Goal: Transaction & Acquisition: Complete application form

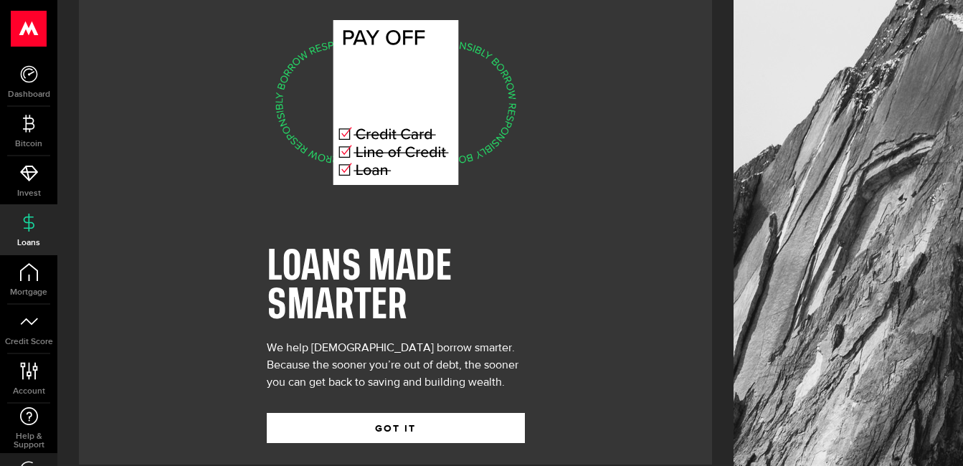
scroll to position [52, 0]
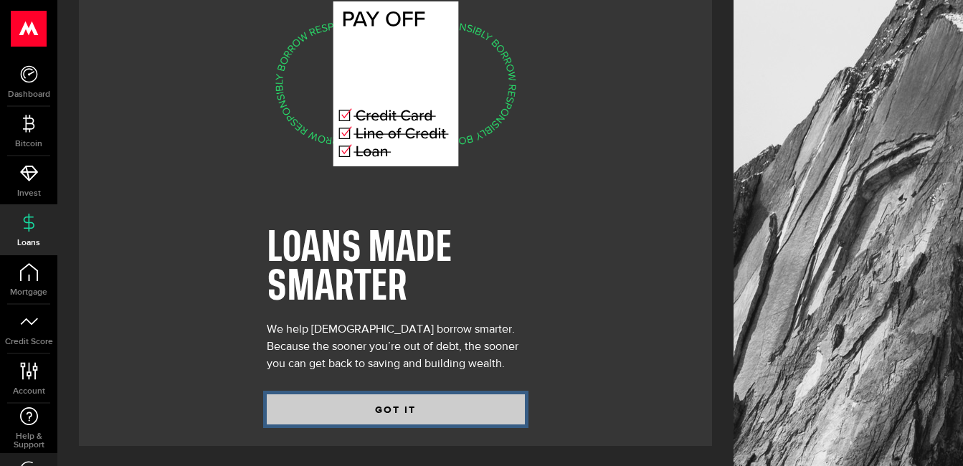
click at [406, 406] on button "GOT IT" at bounding box center [396, 409] width 258 height 30
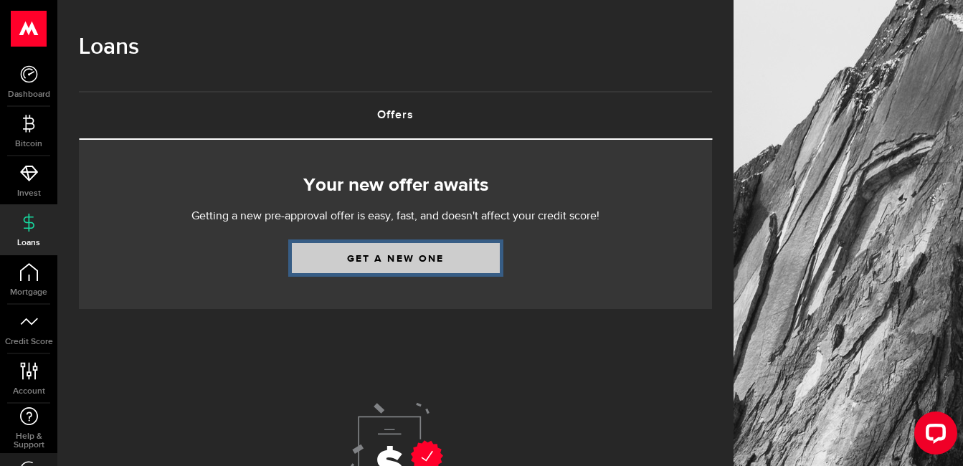
click at [409, 258] on link "Get a new one" at bounding box center [396, 258] width 208 height 30
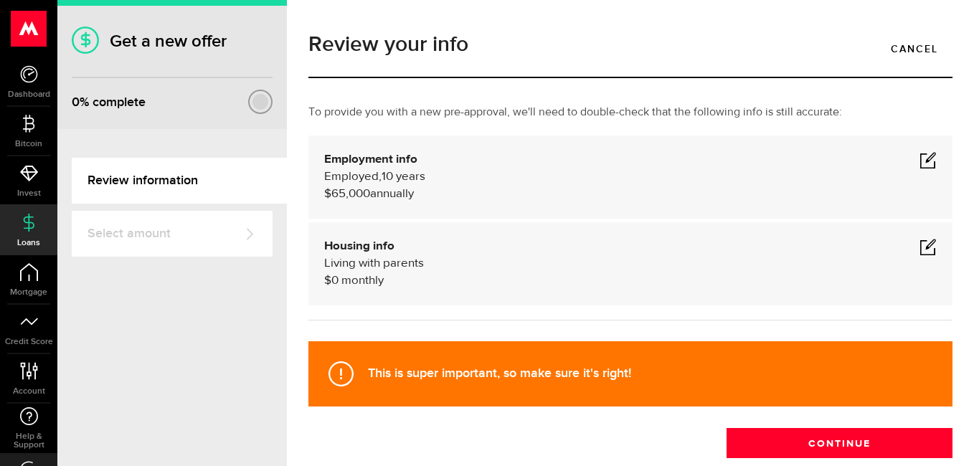
click at [920, 159] on span at bounding box center [928, 159] width 17 height 17
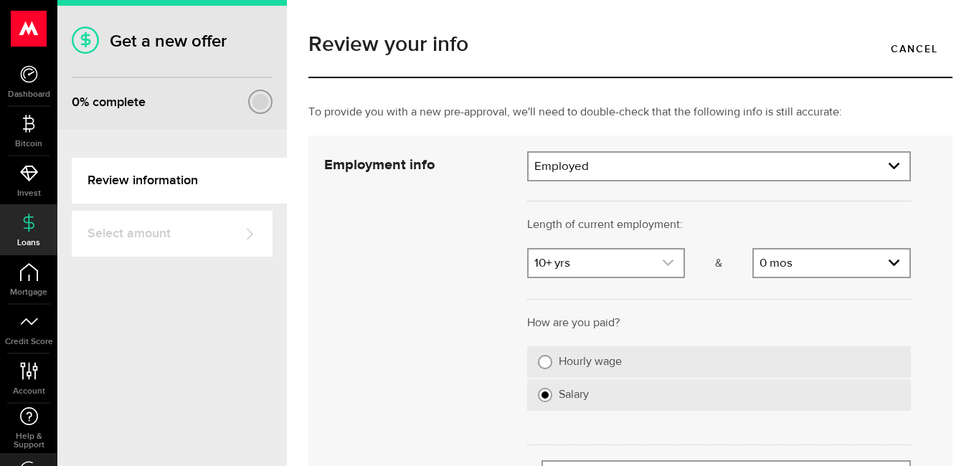
scroll to position [44, 0]
click at [663, 263] on icon "expand select" at bounding box center [668, 263] width 12 height 12
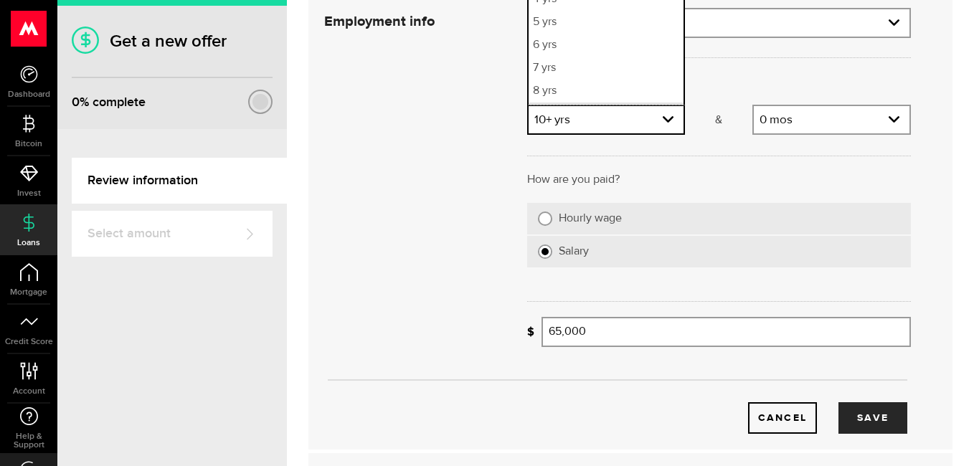
scroll to position [21, 0]
click at [603, 122] on link "expand select" at bounding box center [607, 119] width 156 height 27
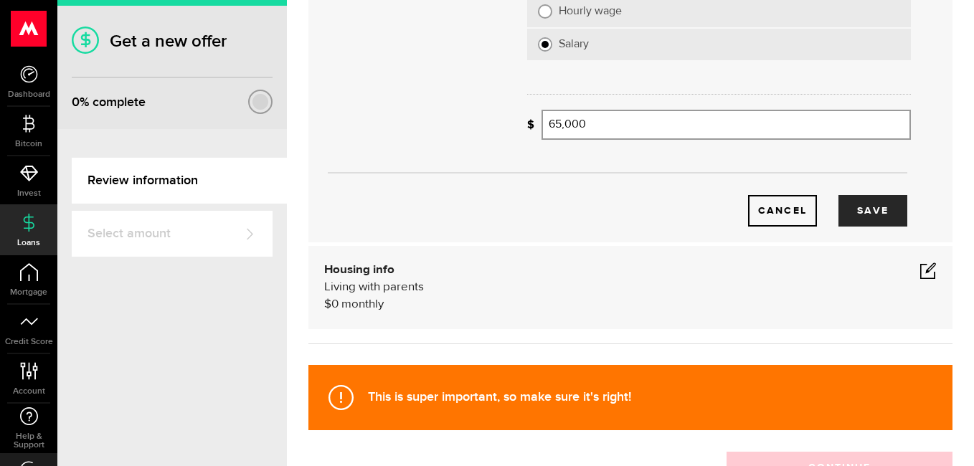
scroll to position [359, 0]
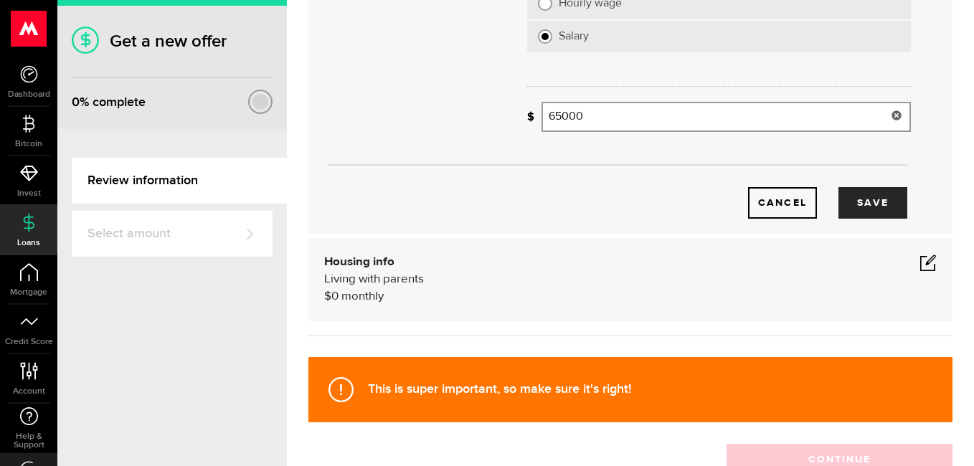
click at [616, 117] on input "65000" at bounding box center [726, 117] width 369 height 30
type input "6"
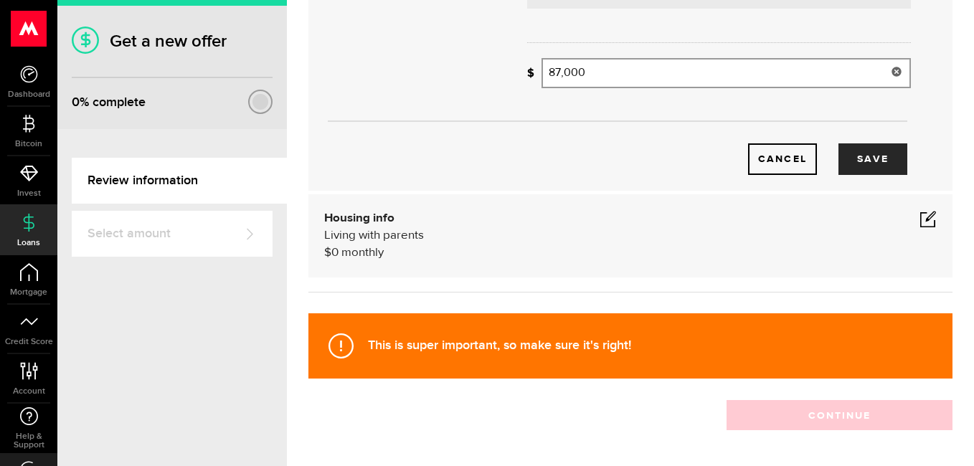
scroll to position [315, 0]
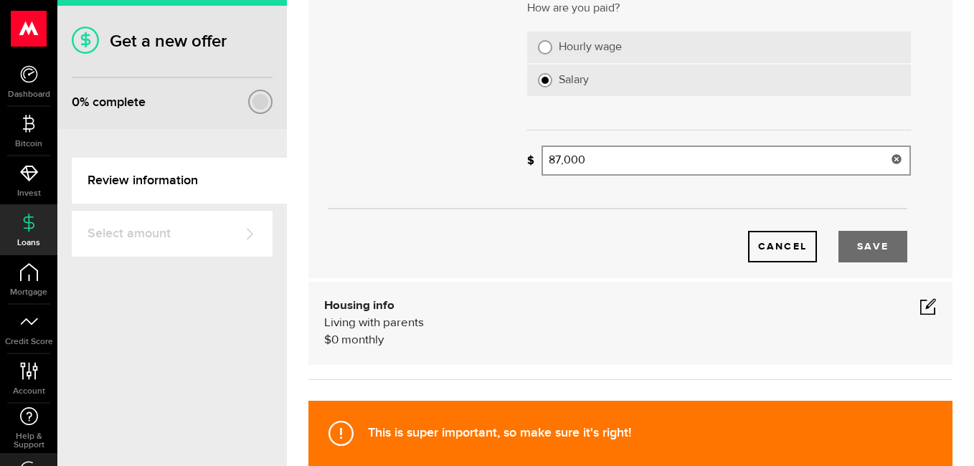
type input "87,000"
click at [864, 247] on button "Save" at bounding box center [872, 247] width 69 height 32
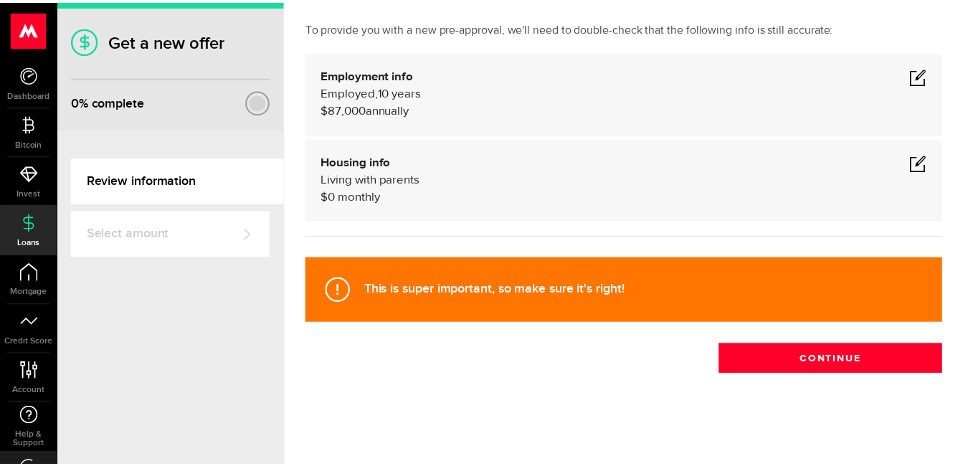
scroll to position [84, 0]
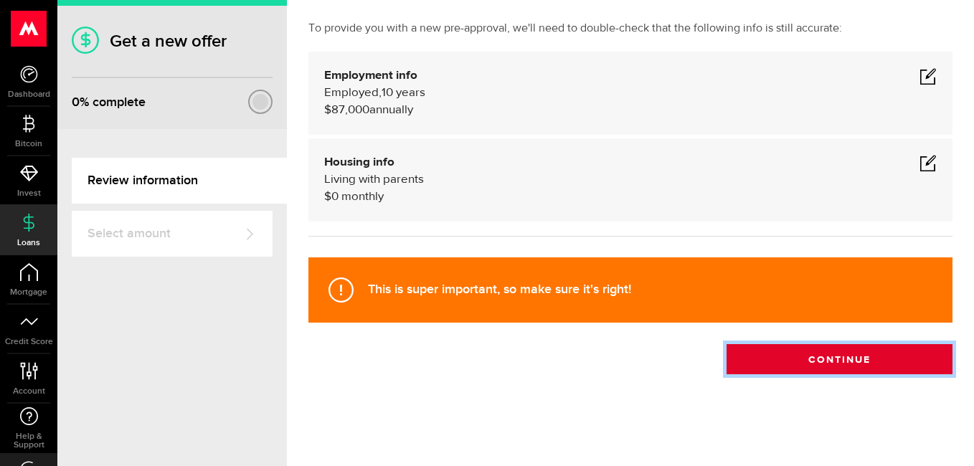
click at [828, 364] on button "Continue" at bounding box center [840, 359] width 226 height 30
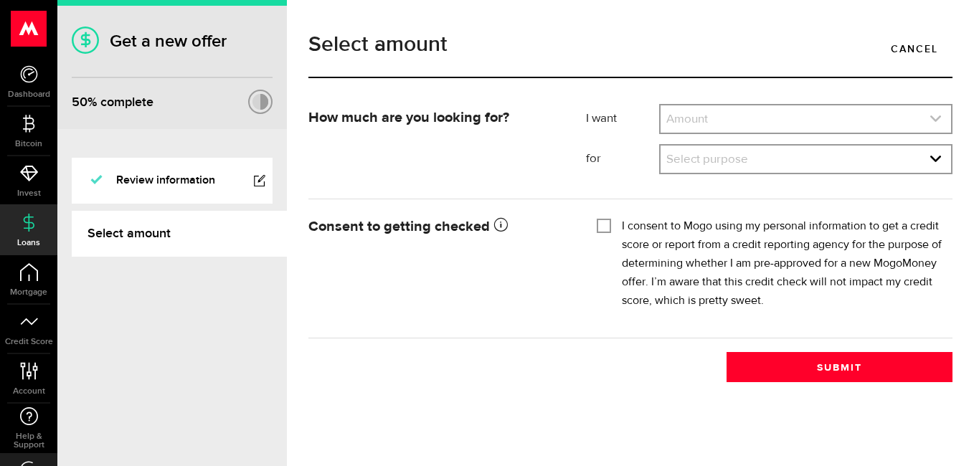
click at [935, 115] on icon "expand select" at bounding box center [936, 119] width 12 height 12
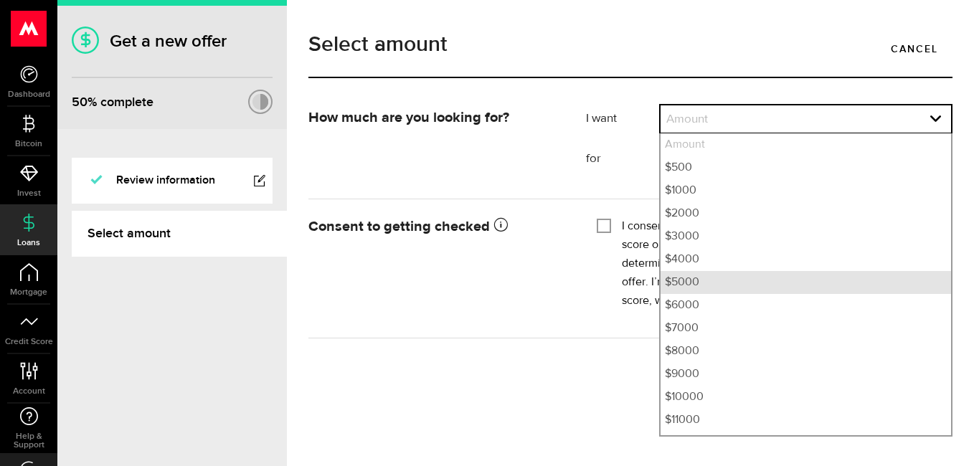
click at [678, 288] on li "$5000" at bounding box center [806, 282] width 290 height 23
select select "5000"
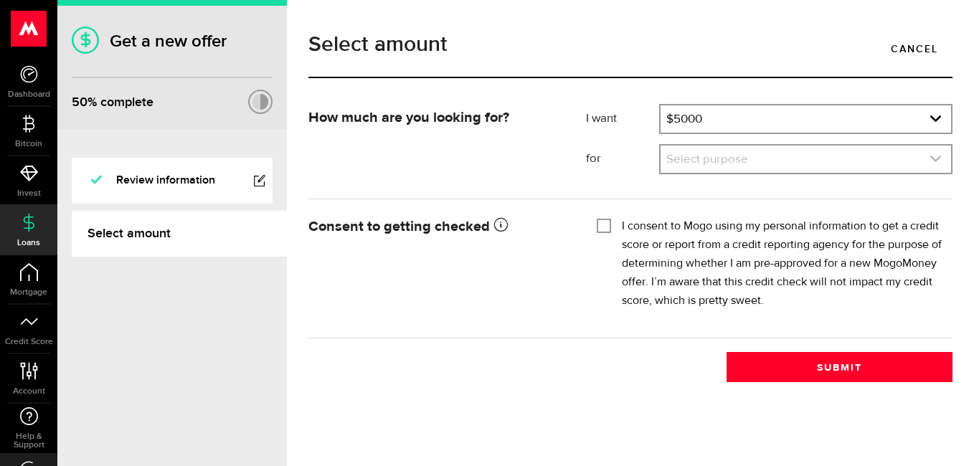
click at [935, 159] on icon "expand select" at bounding box center [936, 159] width 12 height 12
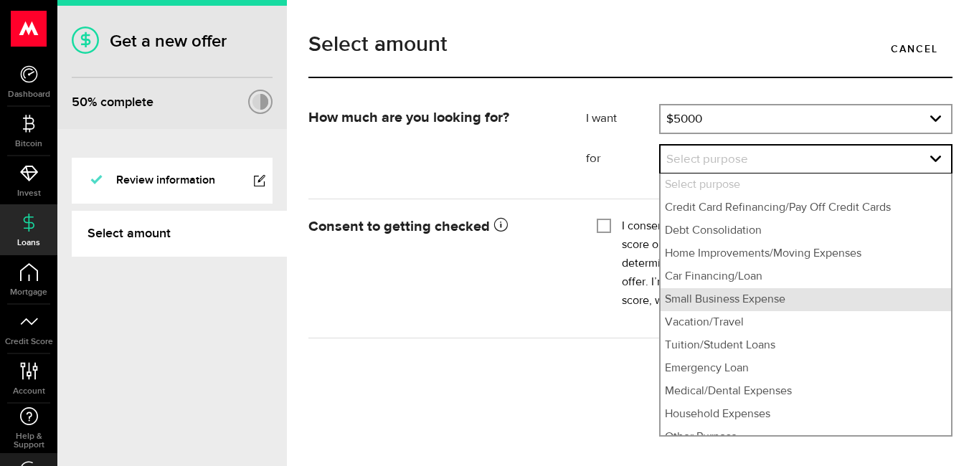
click at [721, 302] on li "Small Business Expense" at bounding box center [806, 299] width 290 height 23
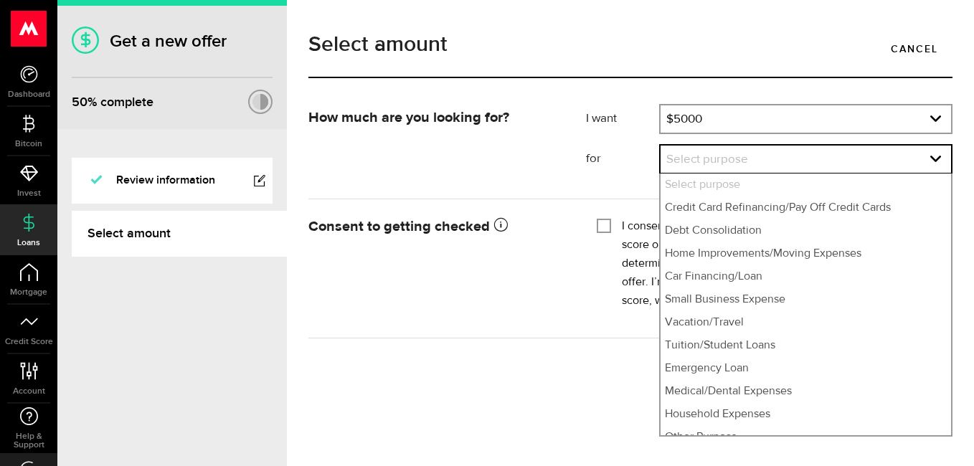
select select "Small Business Expense"
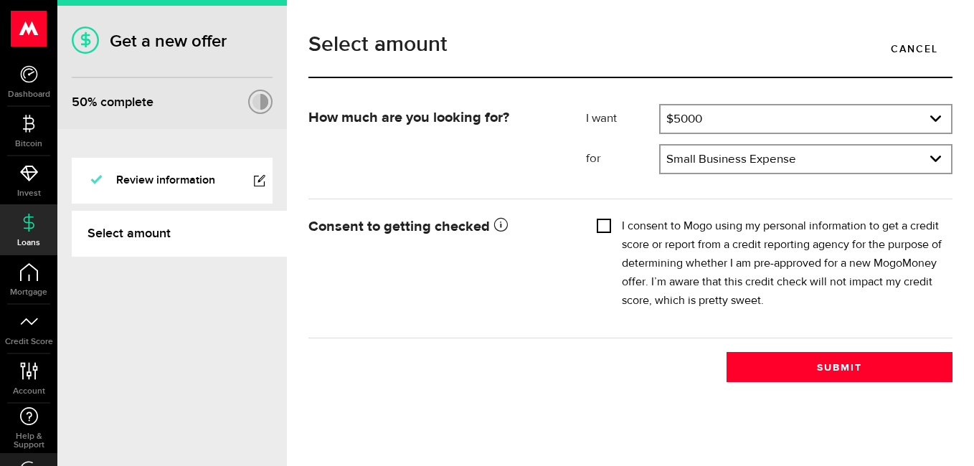
click at [604, 227] on input "I consent to Mogo using my personal information to get a credit score or report…" at bounding box center [604, 224] width 14 height 14
checkbox input "true"
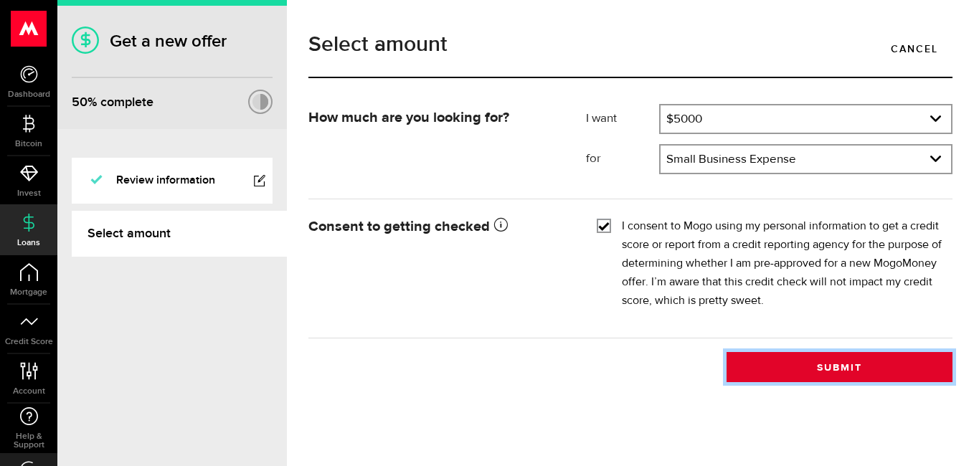
click at [790, 370] on button "Submit" at bounding box center [840, 367] width 226 height 30
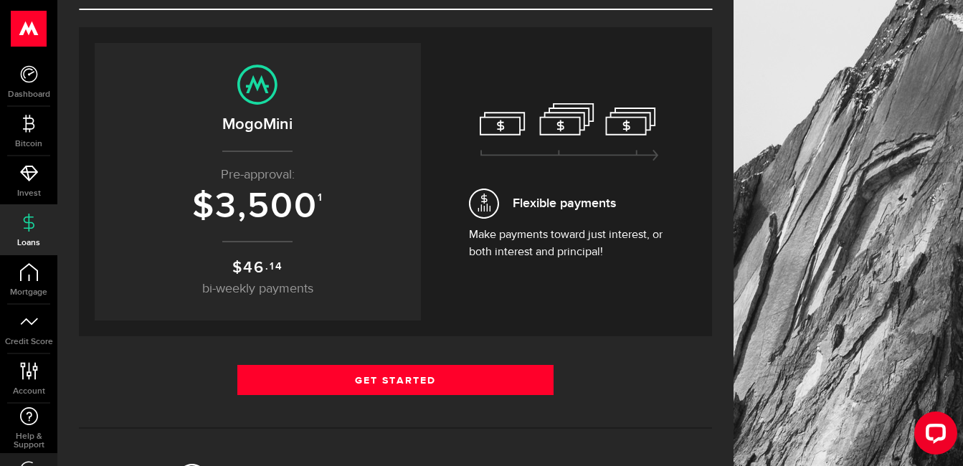
scroll to position [143, 0]
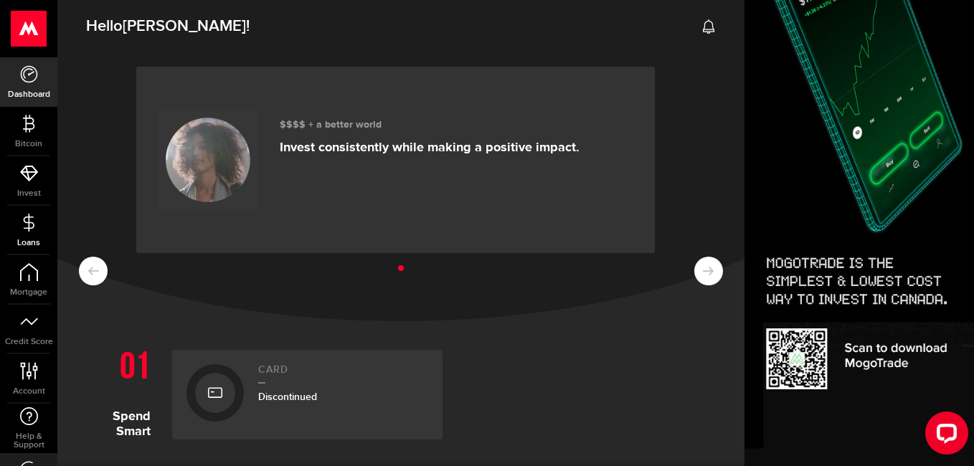
click at [27, 236] on link "Loans" at bounding box center [28, 230] width 57 height 49
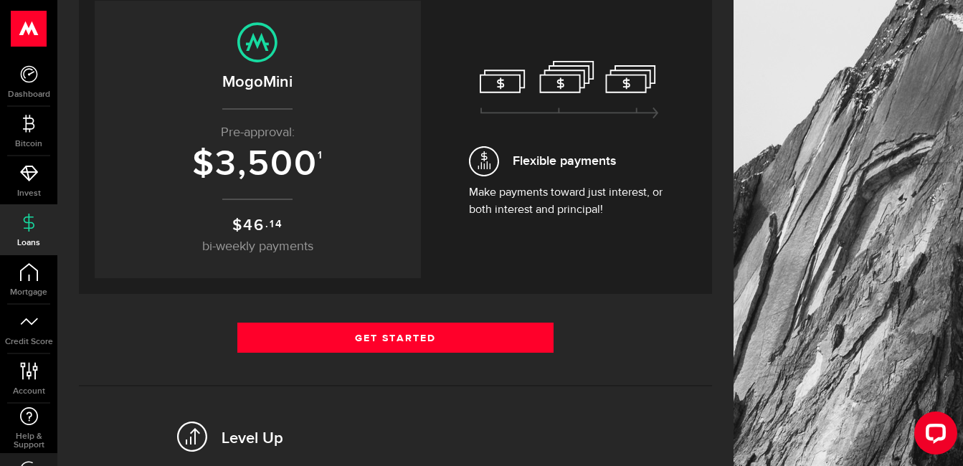
scroll to position [215, 0]
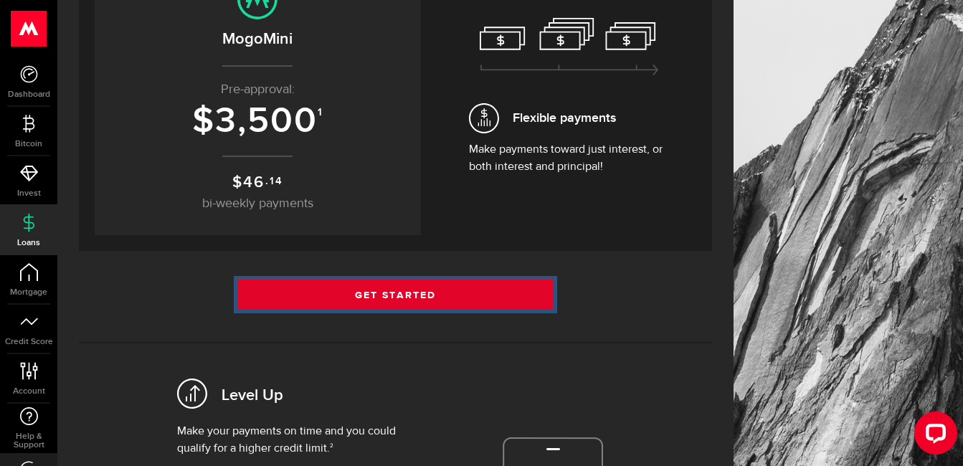
click at [394, 290] on link "Get Started" at bounding box center [395, 295] width 317 height 30
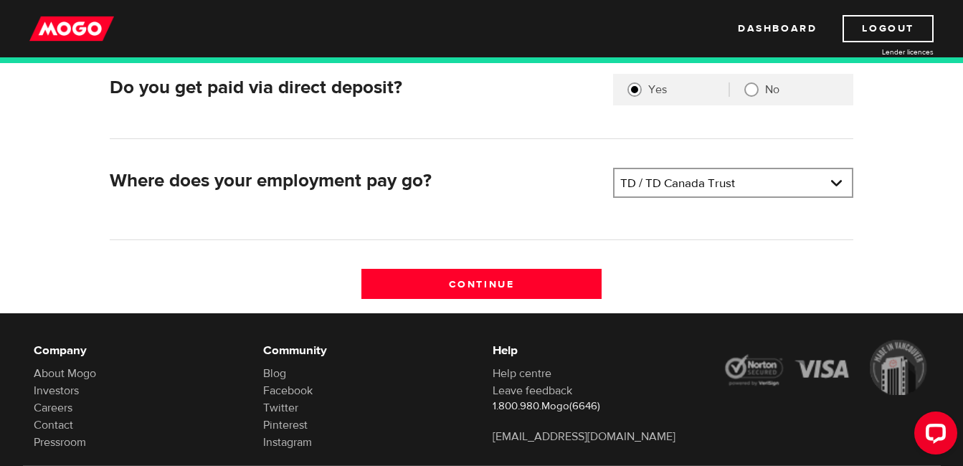
scroll to position [430, 0]
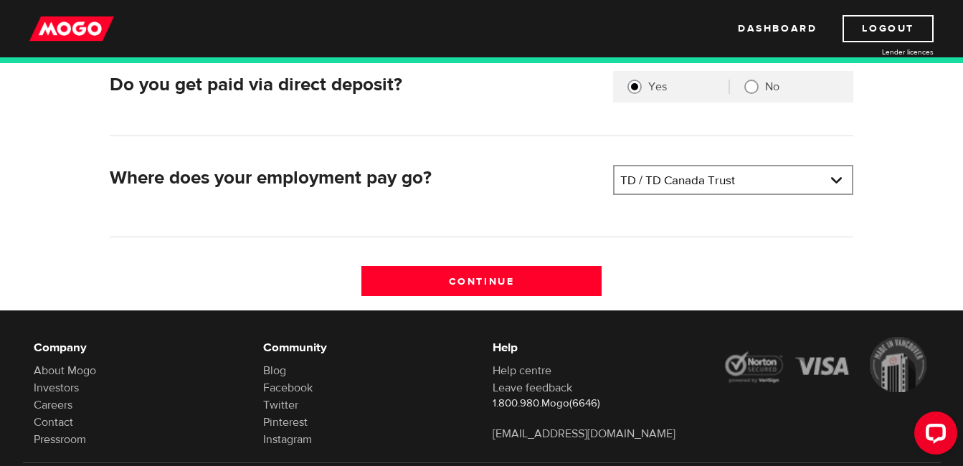
drag, startPoint x: 486, startPoint y: 280, endPoint x: 342, endPoint y: 278, distance: 144.2
click at [486, 280] on input "Continue" at bounding box center [482, 281] width 240 height 30
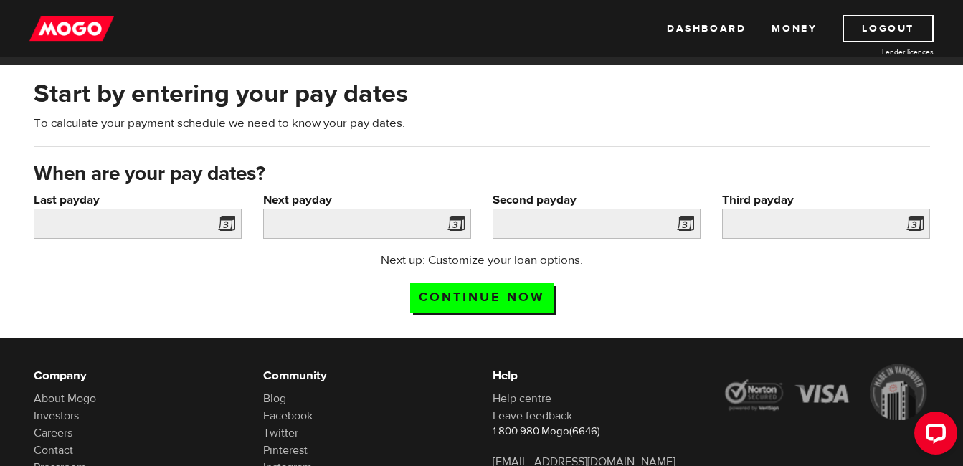
scroll to position [72, 0]
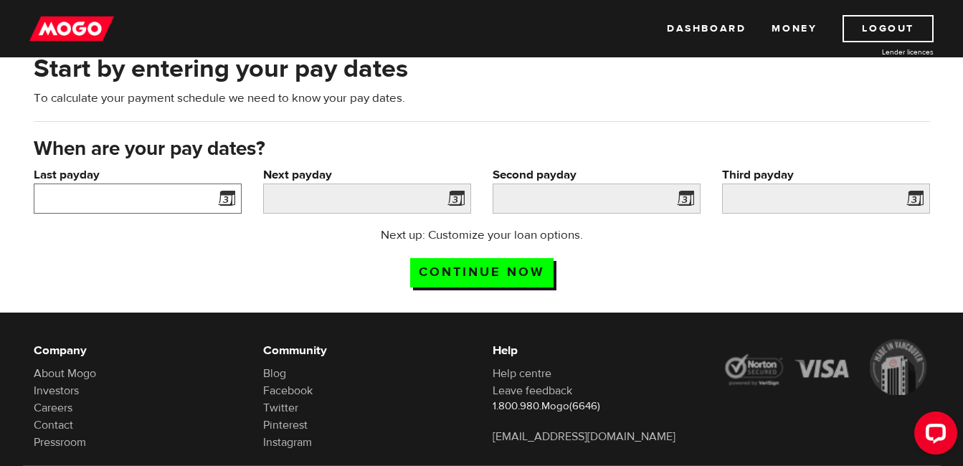
click at [162, 194] on input "Last payday" at bounding box center [138, 199] width 208 height 30
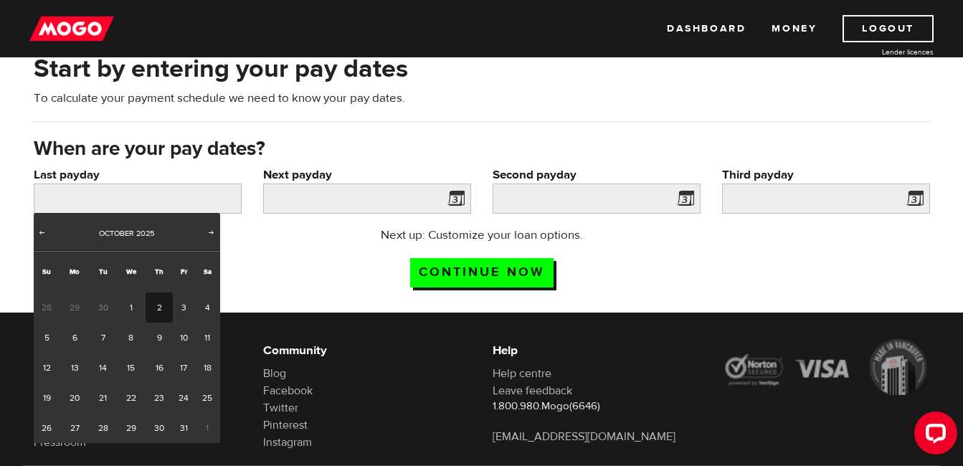
click at [159, 308] on link "2" at bounding box center [159, 308] width 27 height 30
type input "2025/10/02"
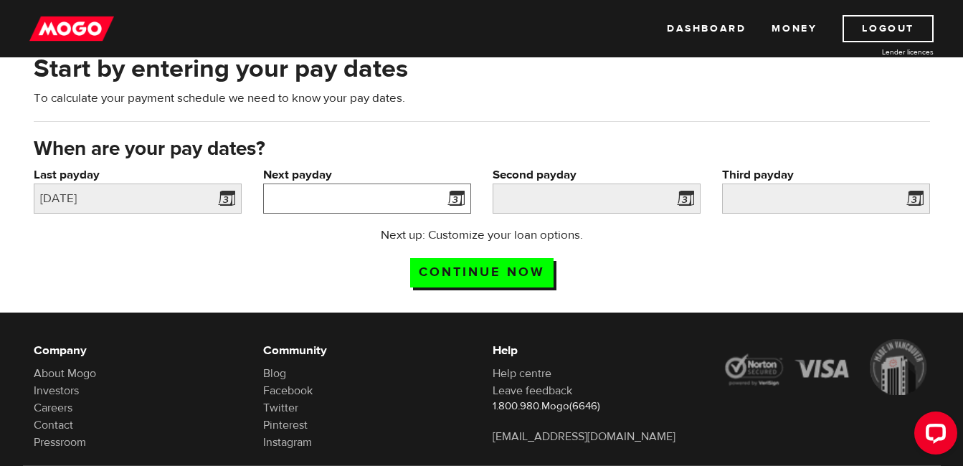
click at [428, 197] on input "Next payday" at bounding box center [367, 199] width 208 height 30
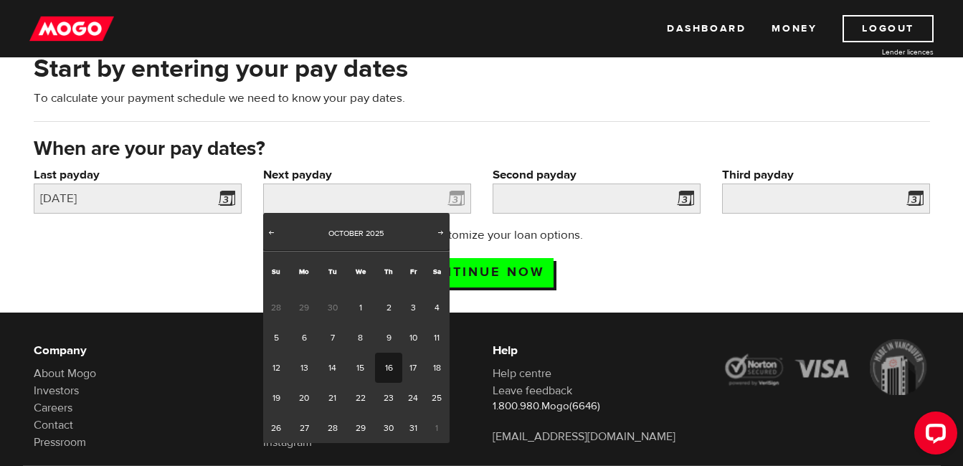
click at [387, 369] on link "16" at bounding box center [388, 368] width 27 height 30
type input "2025/10/16"
type input "2025/10/30"
type input "2025/11/13"
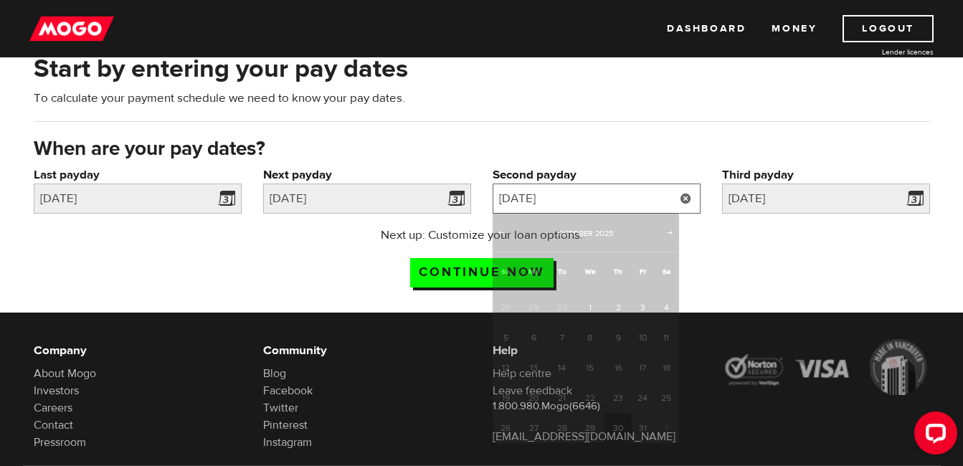
click at [595, 199] on input "2025/10/30" at bounding box center [597, 199] width 208 height 30
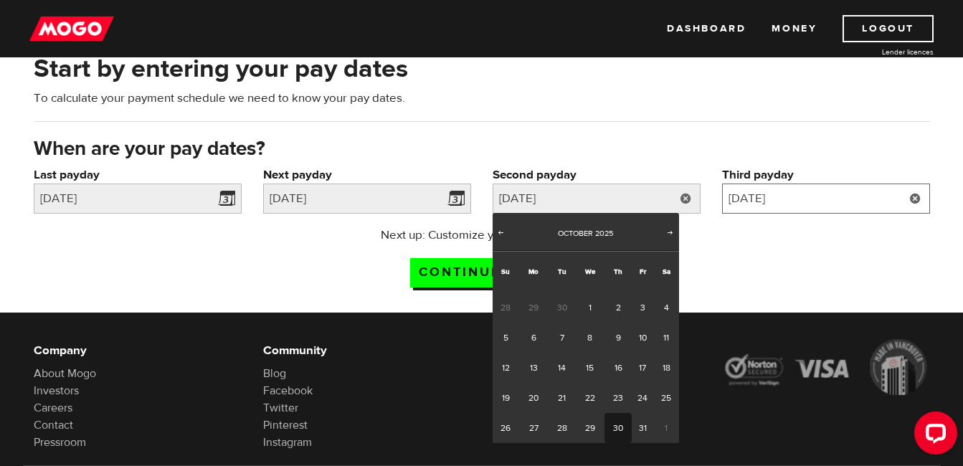
click at [850, 197] on input "2025/11/13" at bounding box center [826, 199] width 208 height 30
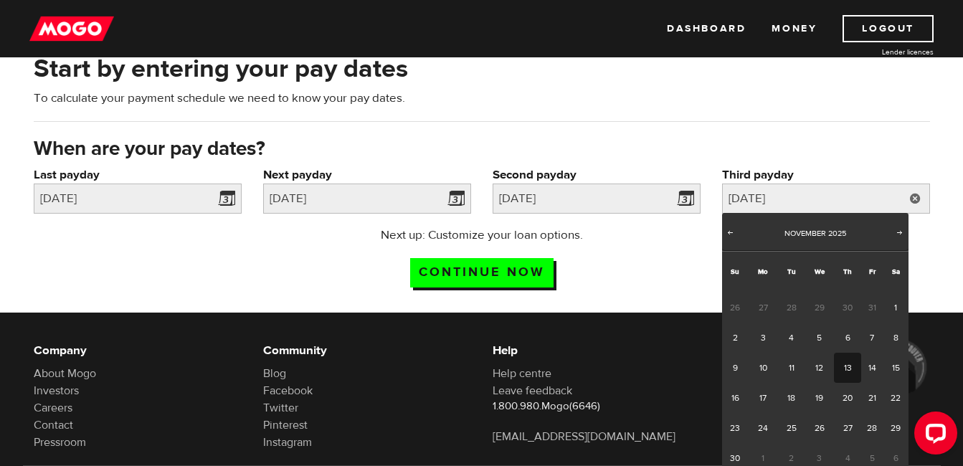
click at [616, 250] on div "Next up: Customize your loan options. Continue now" at bounding box center [481, 263] width 285 height 72
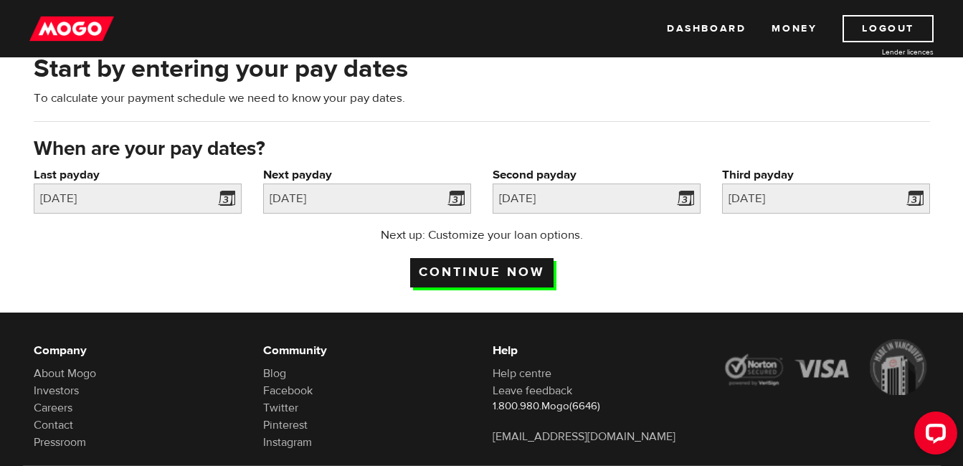
click at [469, 272] on input "Continue now" at bounding box center [481, 272] width 143 height 29
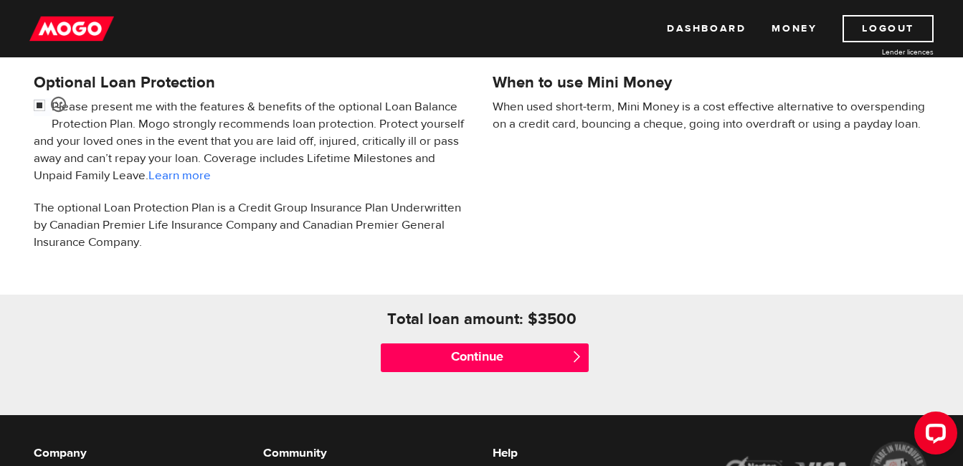
scroll to position [502, 0]
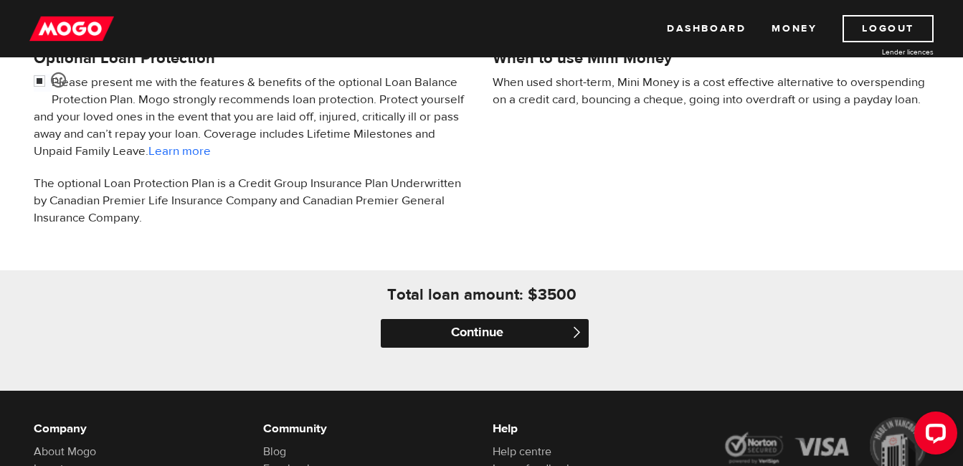
click at [497, 329] on input "Continue" at bounding box center [485, 333] width 208 height 29
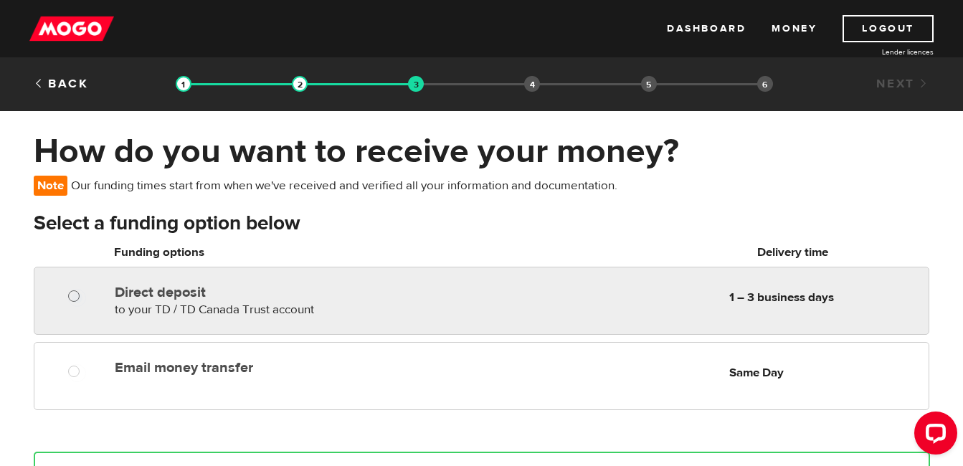
radio input "true"
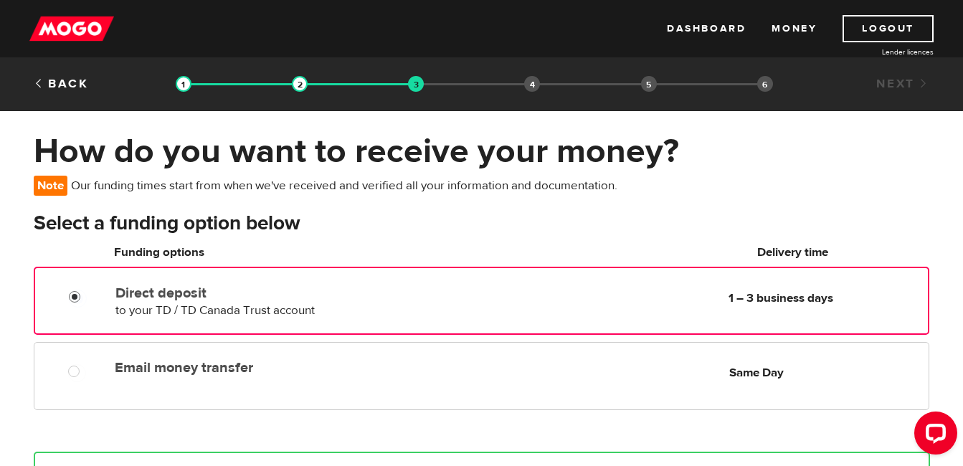
click at [73, 296] on input "Direct deposit" at bounding box center [78, 299] width 18 height 18
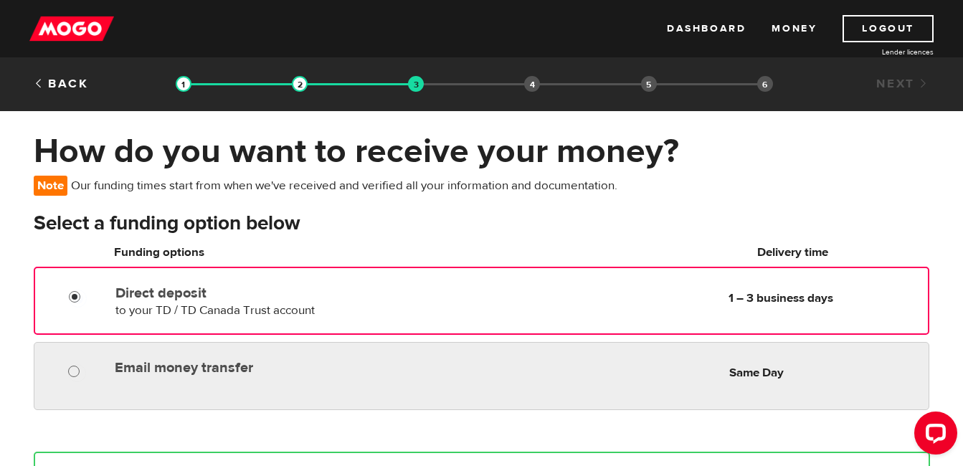
radio input "true"
click at [72, 372] on input "Email money transfer" at bounding box center [77, 373] width 18 height 18
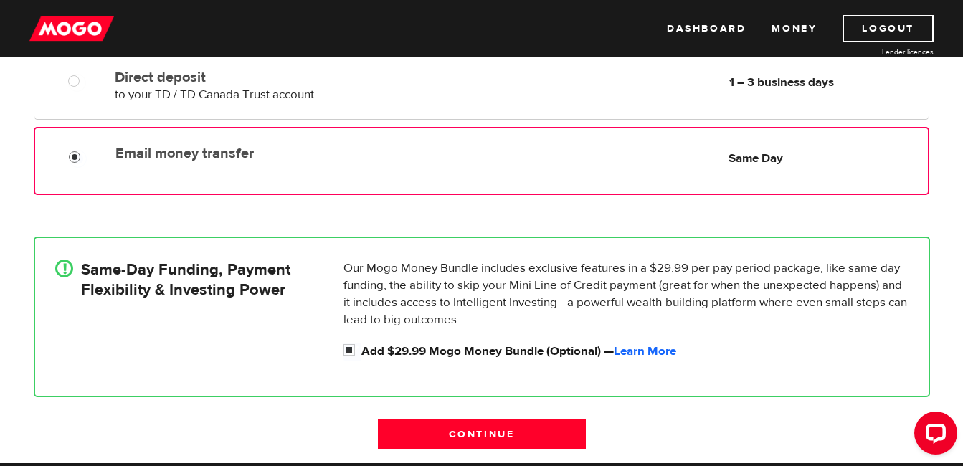
scroll to position [287, 0]
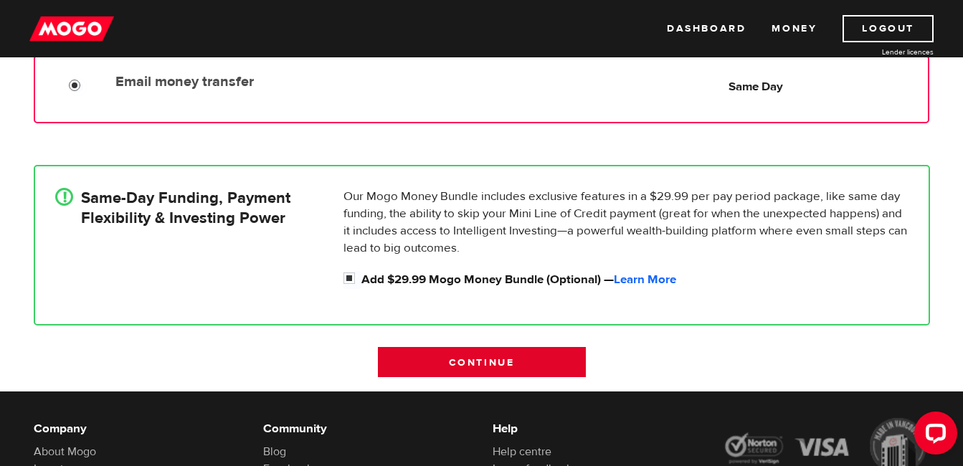
click at [477, 364] on input "Continue" at bounding box center [482, 362] width 208 height 30
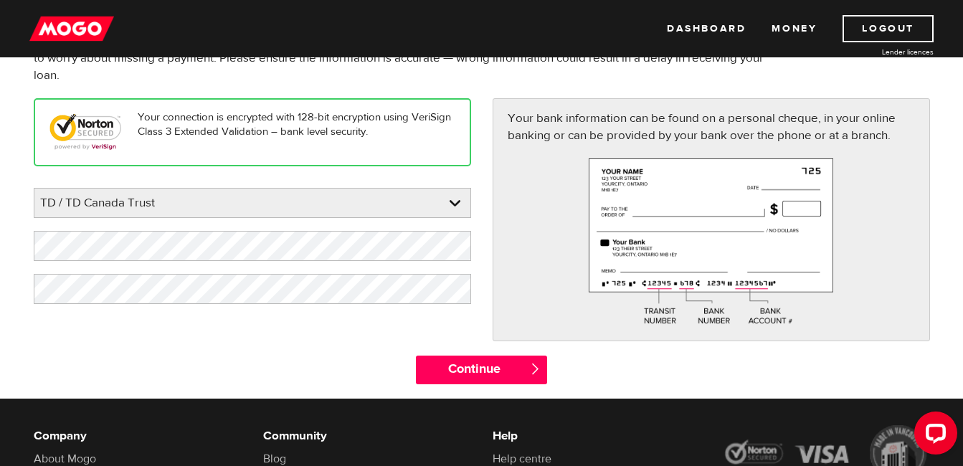
scroll to position [215, 0]
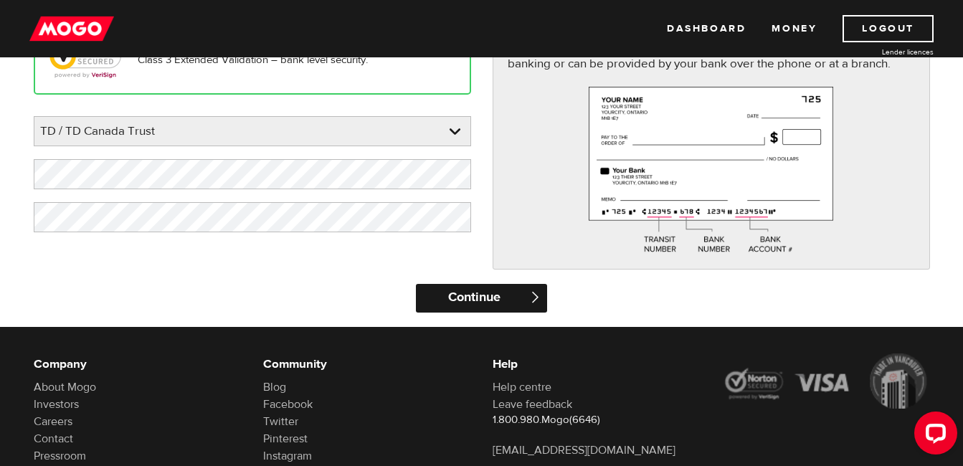
click at [473, 295] on input "Continue" at bounding box center [481, 298] width 131 height 29
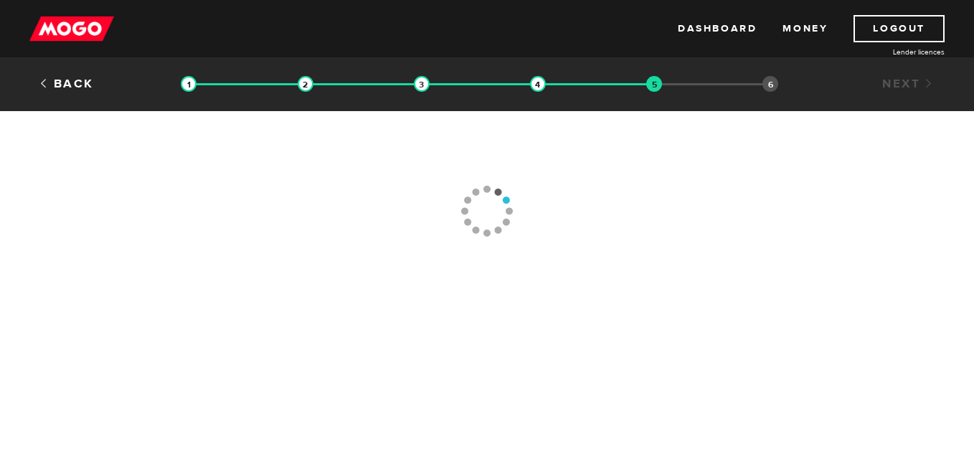
type input "[PHONE_NUMBER]"
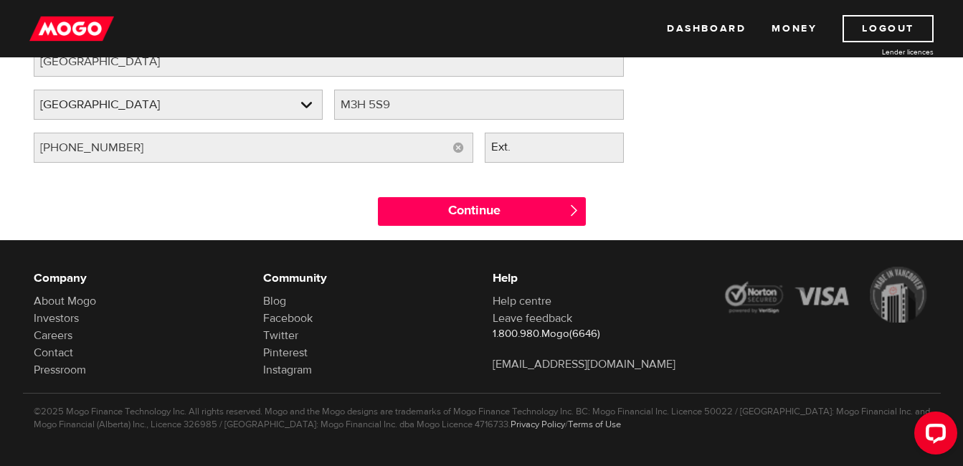
scroll to position [287, 0]
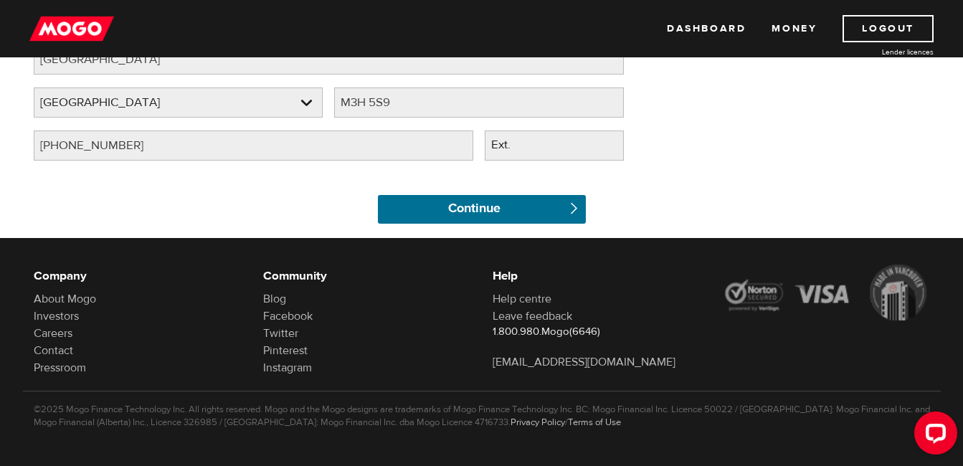
drag, startPoint x: 471, startPoint y: 204, endPoint x: 359, endPoint y: 209, distance: 112.0
click at [471, 204] on input "Continue" at bounding box center [482, 209] width 208 height 29
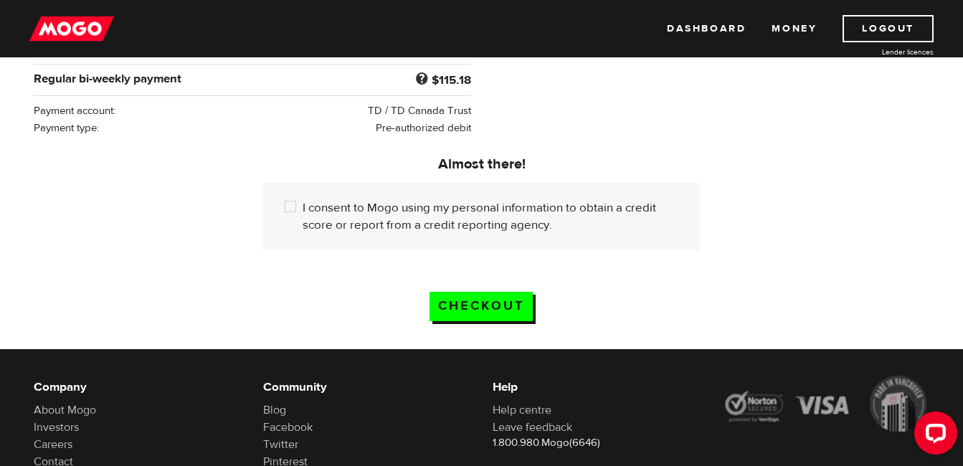
scroll to position [359, 0]
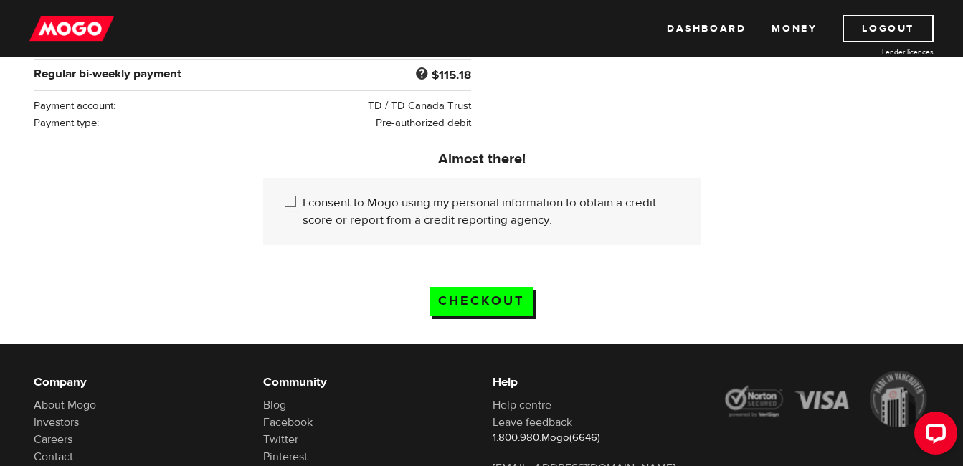
drag, startPoint x: 290, startPoint y: 197, endPoint x: 311, endPoint y: 238, distance: 46.8
click at [290, 197] on input "I consent to Mogo using my personal information to obtain a credit score or rep…" at bounding box center [294, 203] width 18 height 18
checkbox input "true"
click at [481, 293] on input "Checkout" at bounding box center [481, 301] width 103 height 29
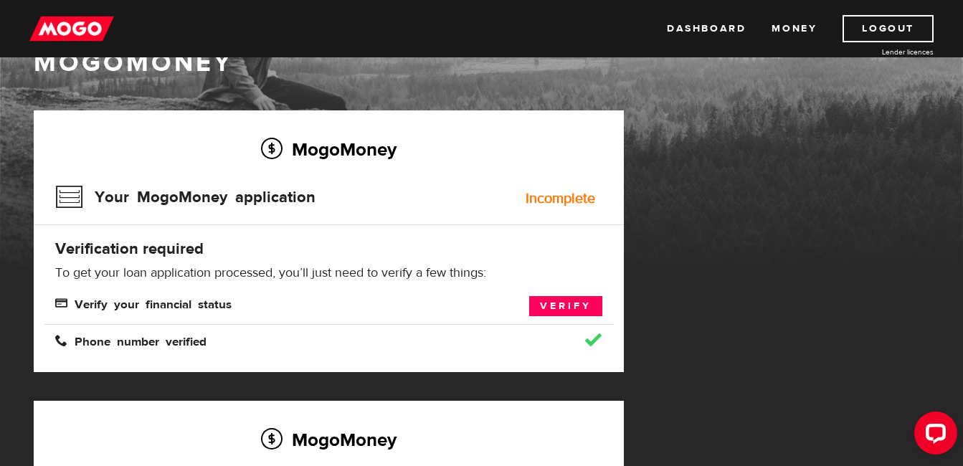
scroll to position [143, 0]
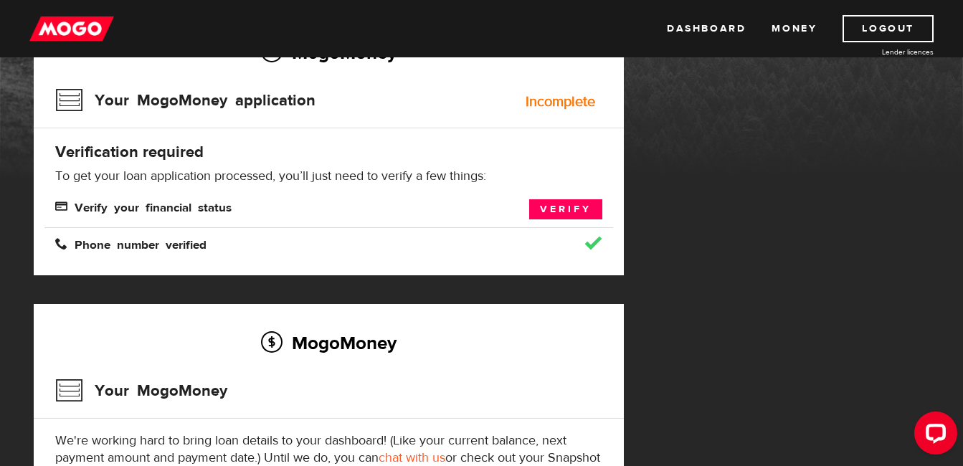
drag, startPoint x: 570, startPoint y: 206, endPoint x: 531, endPoint y: 220, distance: 40.6
click at [570, 206] on link "Verify" at bounding box center [565, 209] width 73 height 20
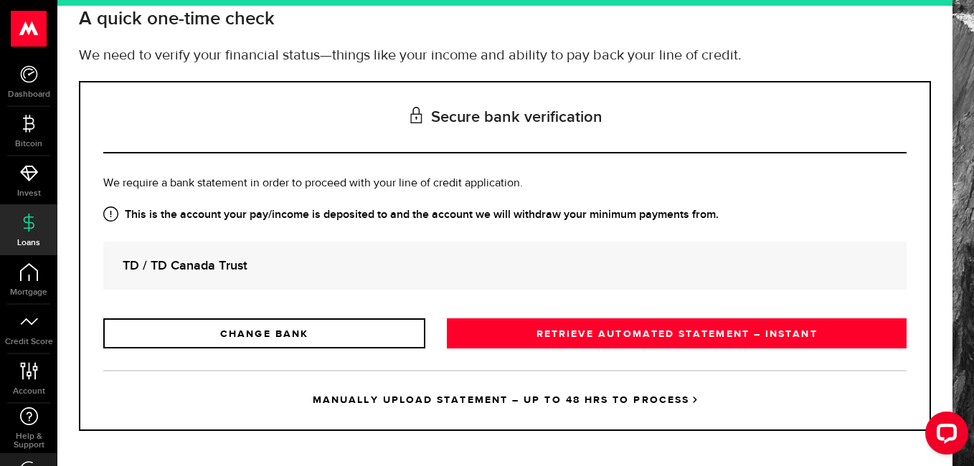
scroll to position [99, 0]
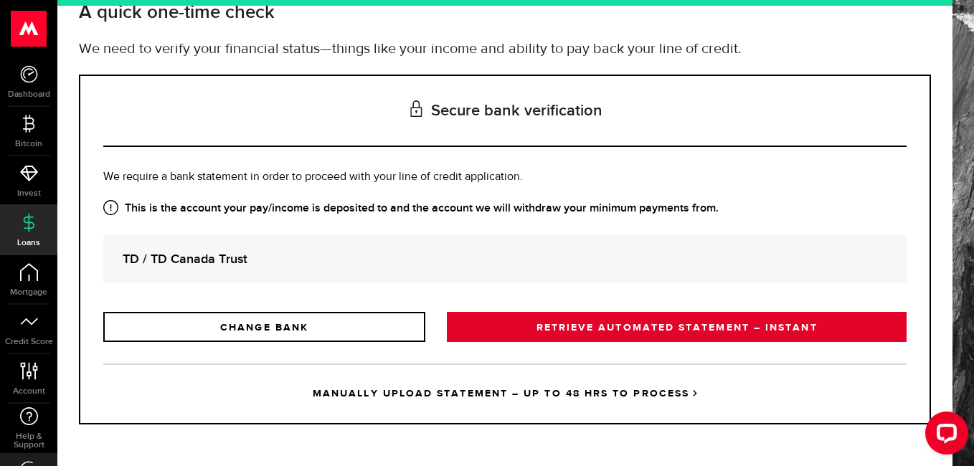
click at [628, 324] on link "RETRIEVE AUTOMATED STATEMENT – INSTANT" at bounding box center [677, 327] width 460 height 30
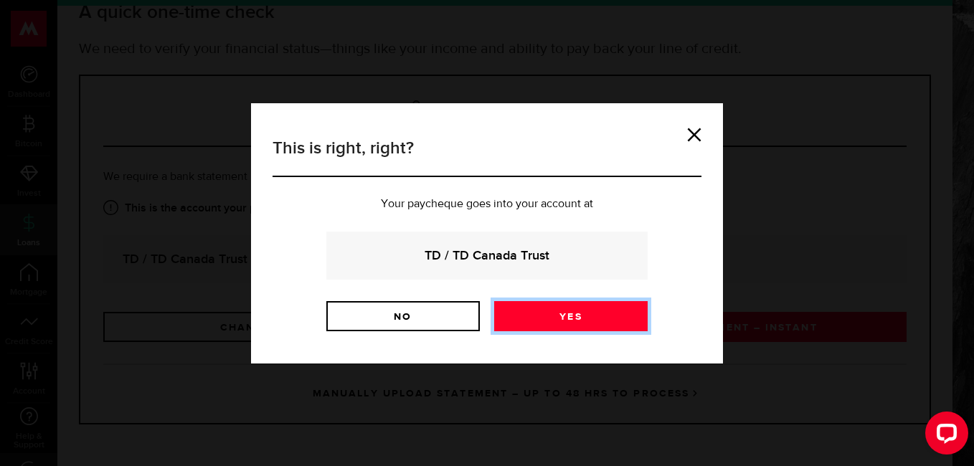
drag, startPoint x: 559, startPoint y: 313, endPoint x: 539, endPoint y: 317, distance: 20.4
click at [559, 313] on link "Yes" at bounding box center [570, 316] width 153 height 30
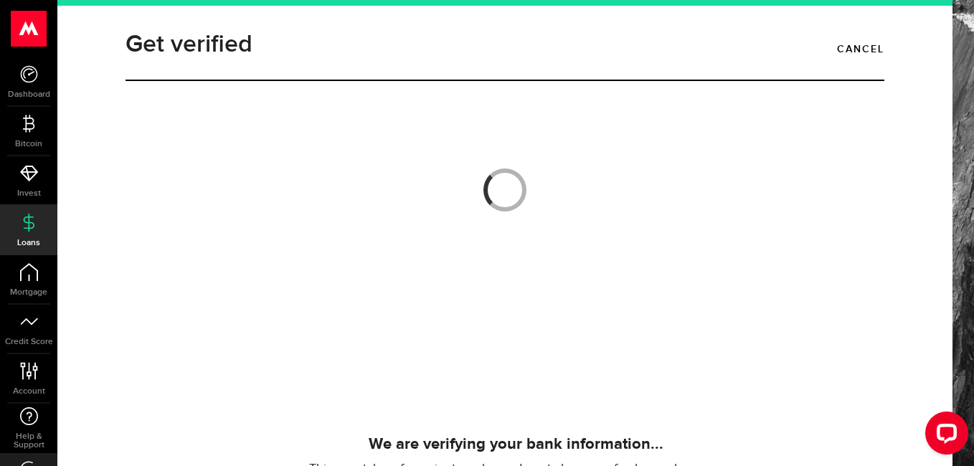
scroll to position [72, 0]
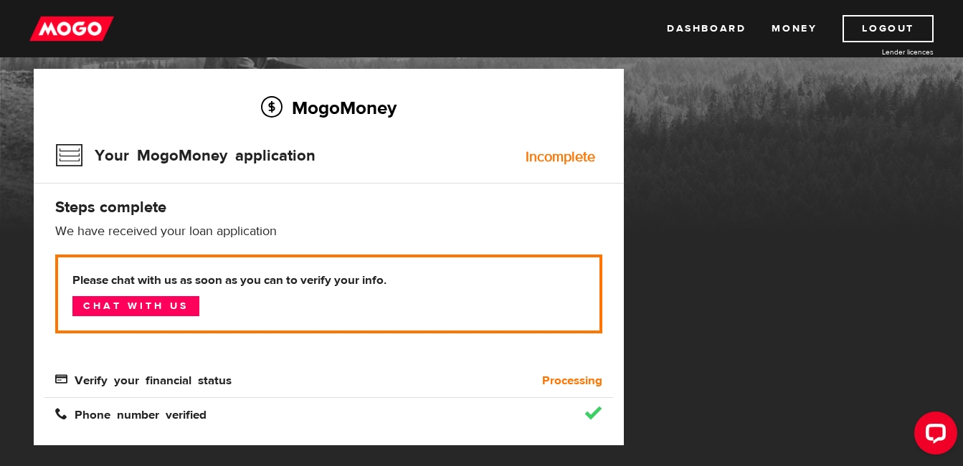
scroll to position [160, 0]
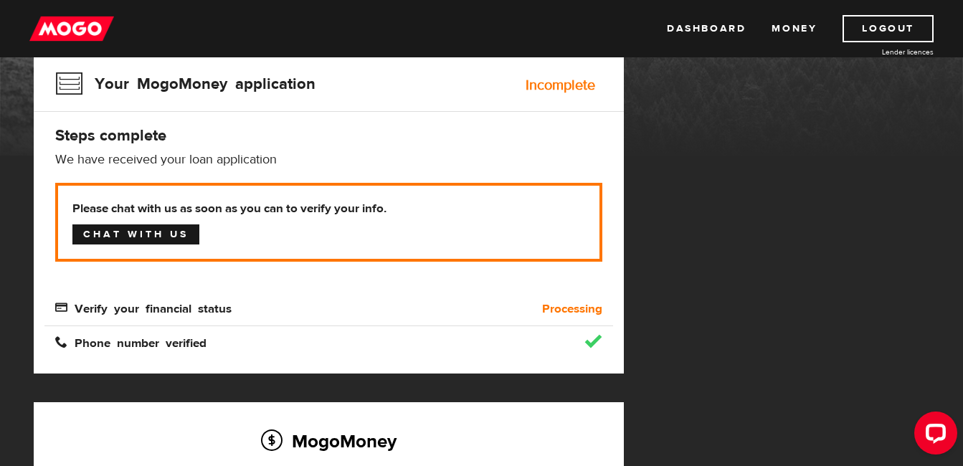
click at [113, 232] on link "Chat with us" at bounding box center [135, 235] width 127 height 20
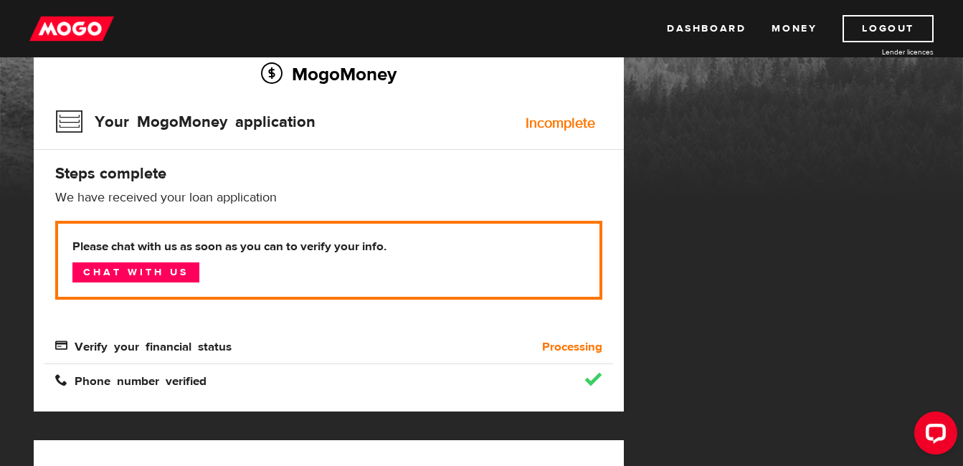
scroll to position [88, 0]
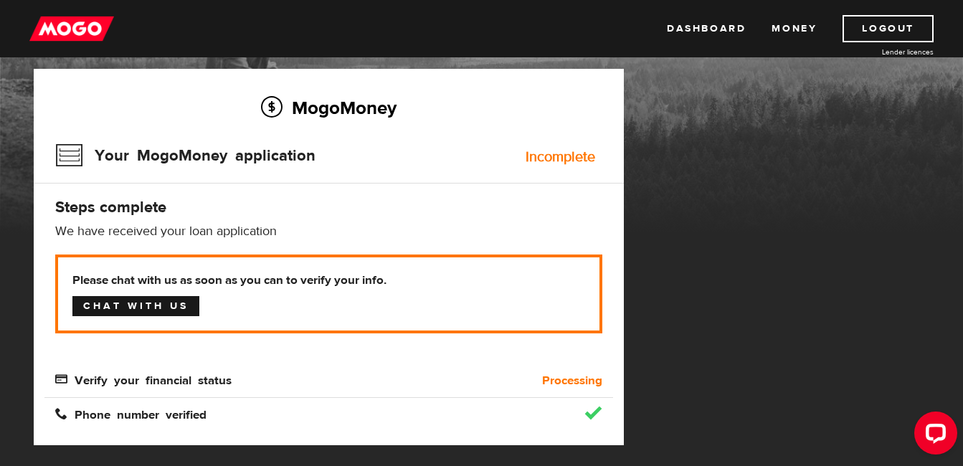
click at [130, 304] on link "Chat with us" at bounding box center [135, 306] width 127 height 20
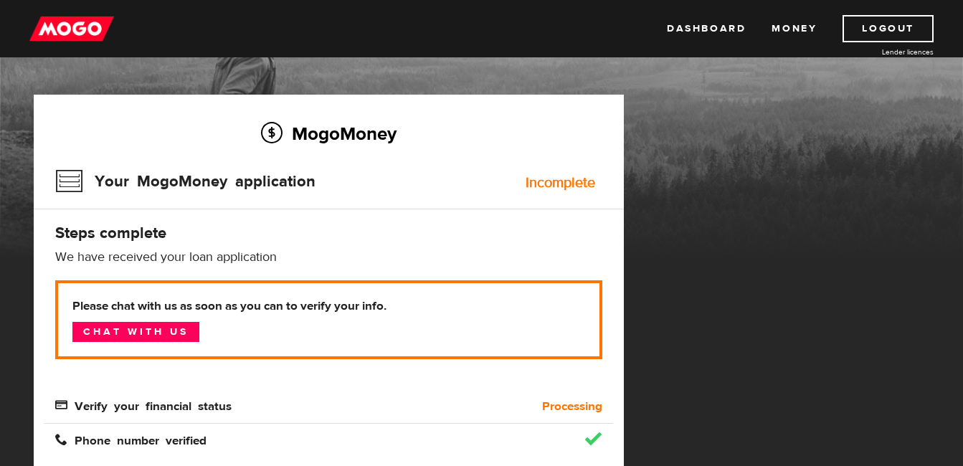
scroll to position [60, 0]
